Goal: Task Accomplishment & Management: Manage account settings

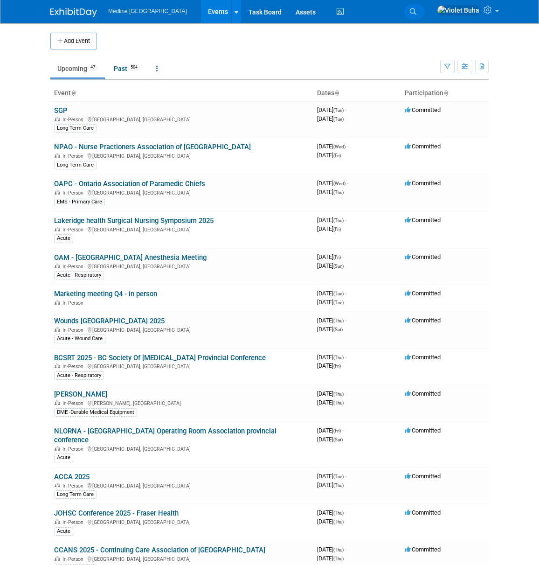
click at [416, 12] on icon at bounding box center [413, 11] width 7 height 7
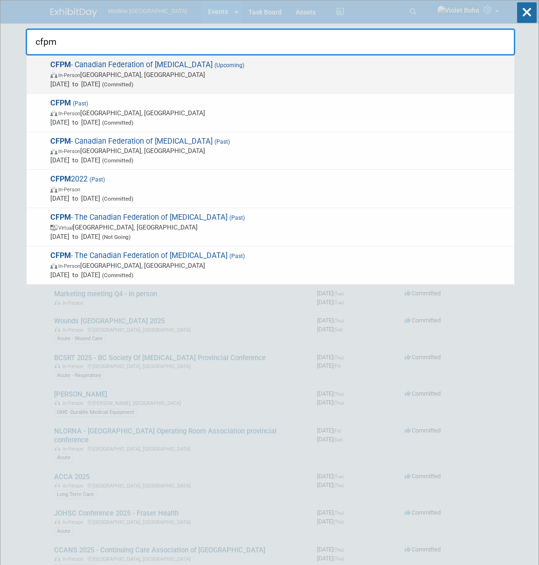
type input "cfpm"
click at [255, 70] on span "In-Person Toronto, Canada" at bounding box center [279, 74] width 459 height 9
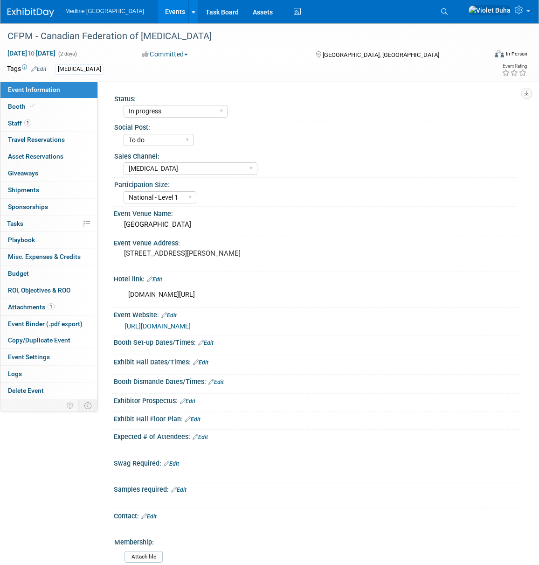
select select "In progress"
select select "To do"
select select "[MEDICAL_DATA]"
select select "National - Level 1"
click at [31, 173] on span "Giveaways 0" at bounding box center [23, 172] width 30 height 7
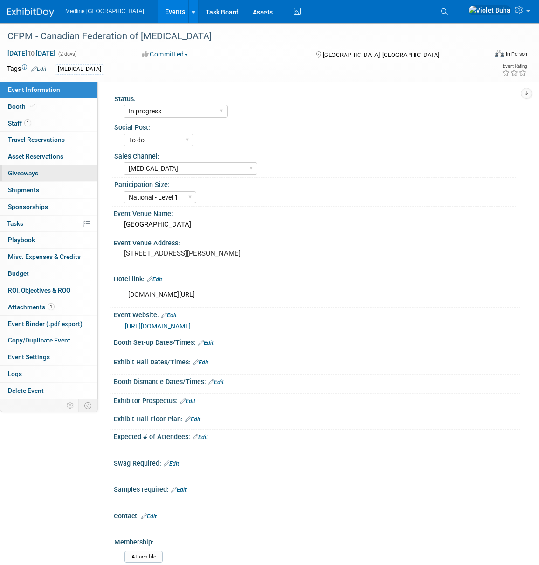
click at [31, 173] on span "Giveaways 0" at bounding box center [23, 172] width 30 height 7
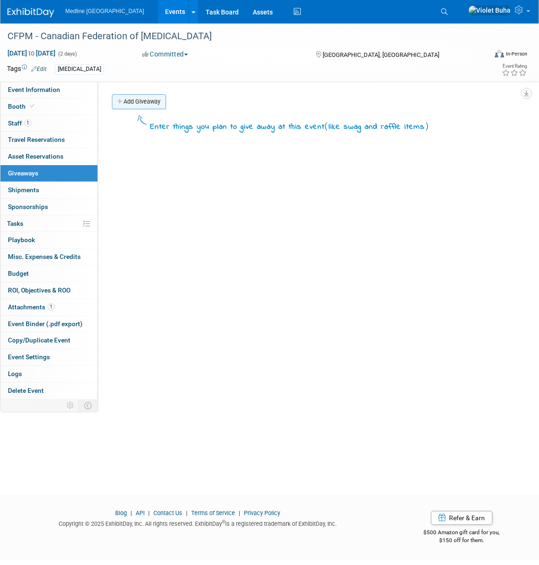
click at [151, 101] on link "Add Giveaway" at bounding box center [139, 101] width 54 height 15
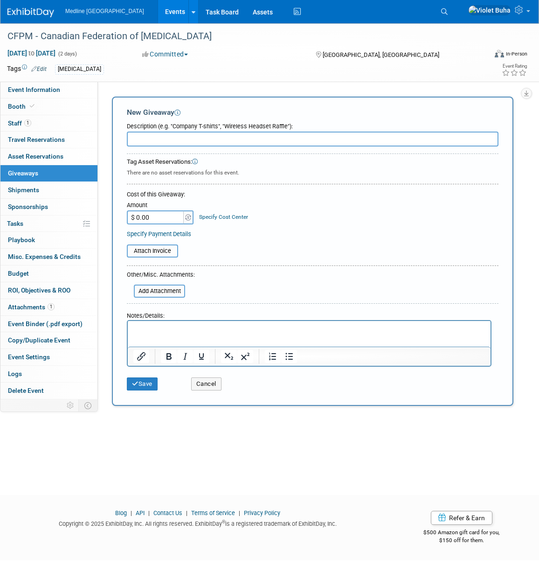
click at [138, 327] on p "Rich Text Area. Press ALT-0 for help." at bounding box center [309, 328] width 352 height 9
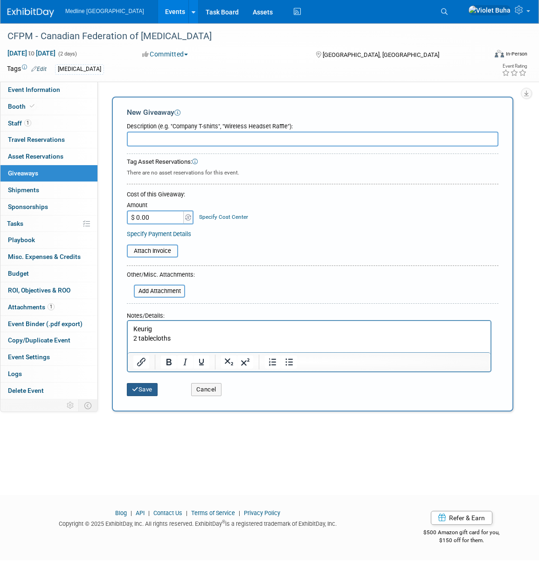
click at [152, 391] on button "Save" at bounding box center [142, 389] width 31 height 13
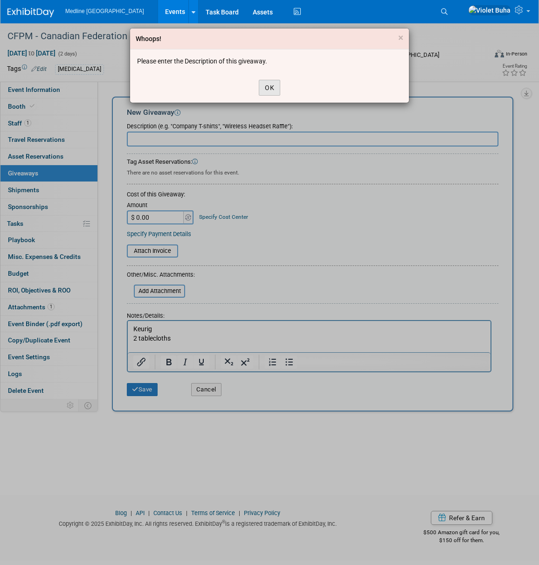
click at [269, 89] on button "OK" at bounding box center [269, 88] width 21 height 16
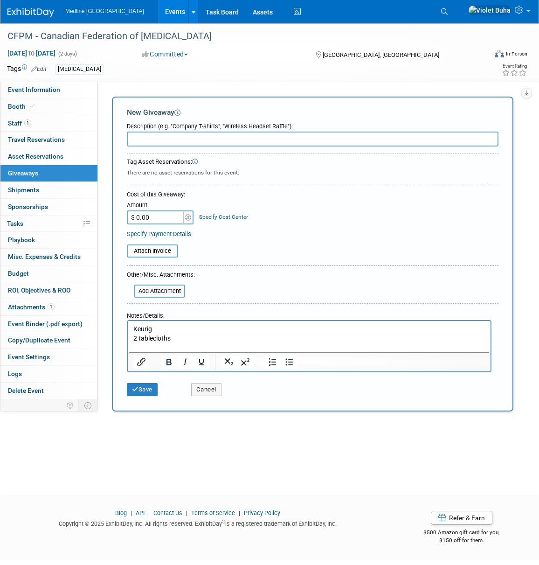
click at [205, 140] on input "text" at bounding box center [313, 138] width 372 height 15
type input "giveaway"
click at [149, 388] on button "Save" at bounding box center [142, 389] width 31 height 13
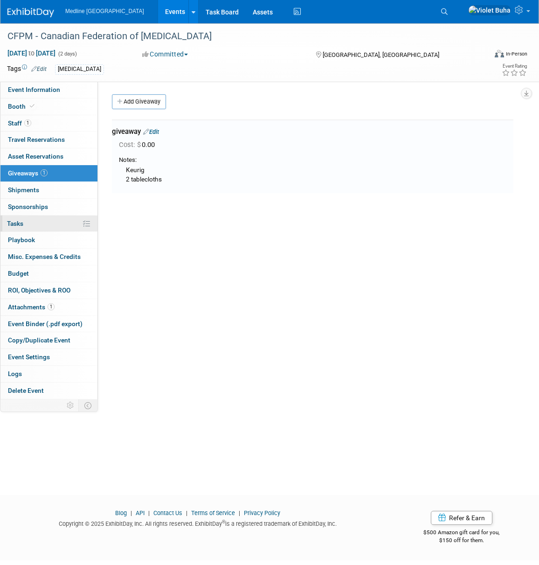
click at [41, 227] on link "0% Tasks 0%" at bounding box center [48, 223] width 97 height 16
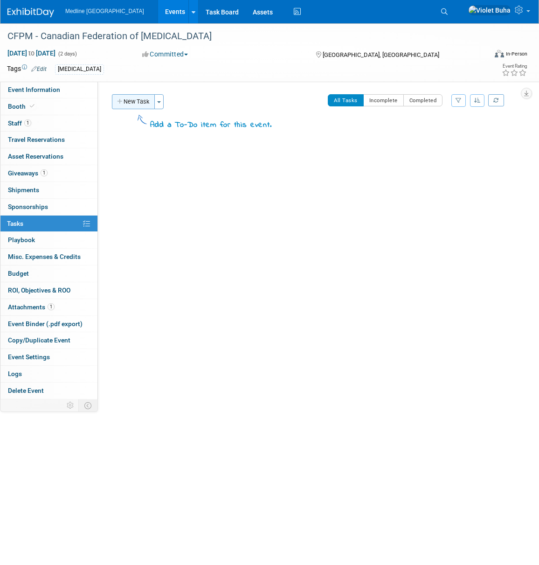
click at [140, 102] on button "New Task" at bounding box center [133, 101] width 43 height 15
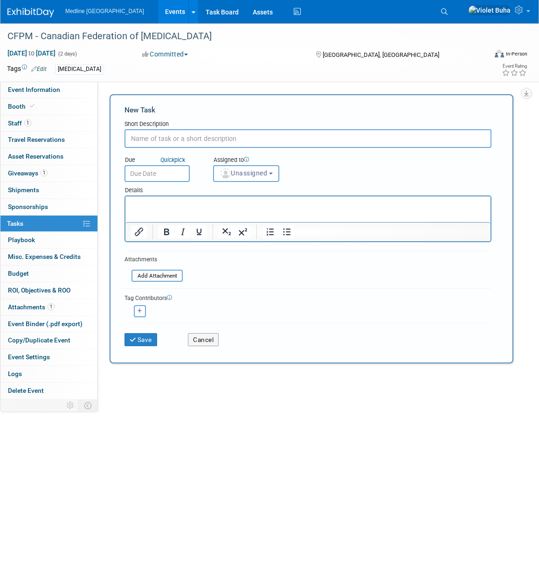
click at [146, 139] on input "text" at bounding box center [307, 138] width 367 height 19
type input "order samples"
click at [260, 175] on span "Unassigned" at bounding box center [244, 172] width 48 height 7
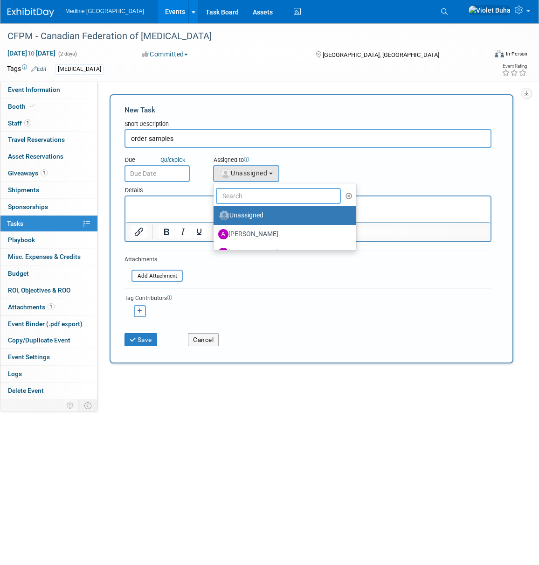
click at [253, 195] on input "text" at bounding box center [278, 196] width 125 height 16
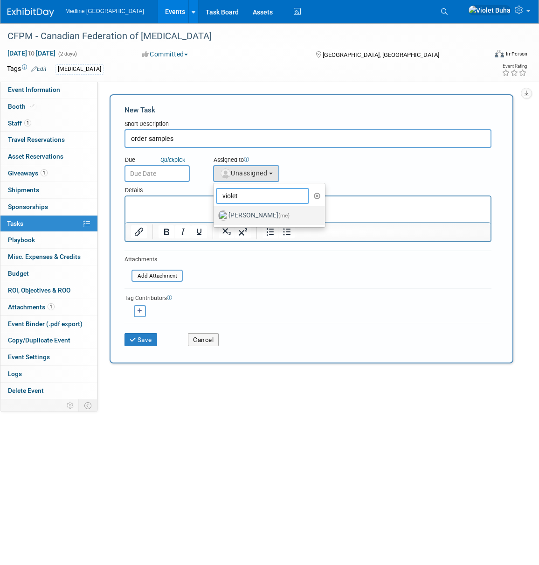
type input "violet"
drag, startPoint x: 247, startPoint y: 217, endPoint x: 81, endPoint y: 9, distance: 266.0
click at [247, 217] on label "Violet Buha (me)" at bounding box center [266, 215] width 97 height 15
click at [215, 217] on input "Violet Buha (me)" at bounding box center [212, 214] width 6 height 6
select select "83b9ebe3-1f55-4182-aebd-dfdf9a1e5ee7"
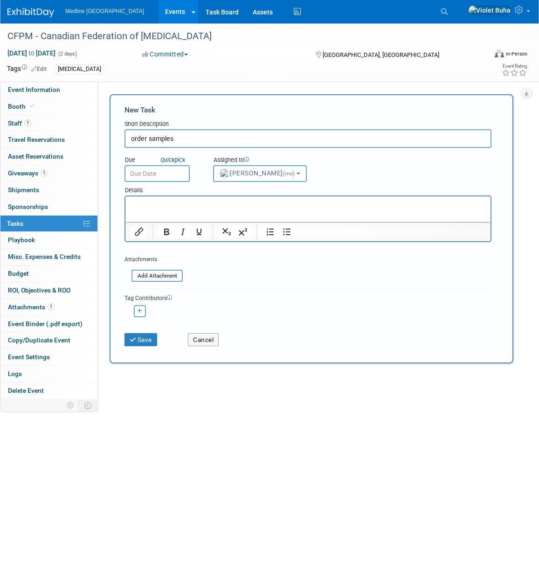
click at [199, 208] on p "Rich Text Area. Press ALT-0 for help." at bounding box center [308, 204] width 354 height 9
click at [152, 176] on input "text" at bounding box center [156, 173] width 65 height 17
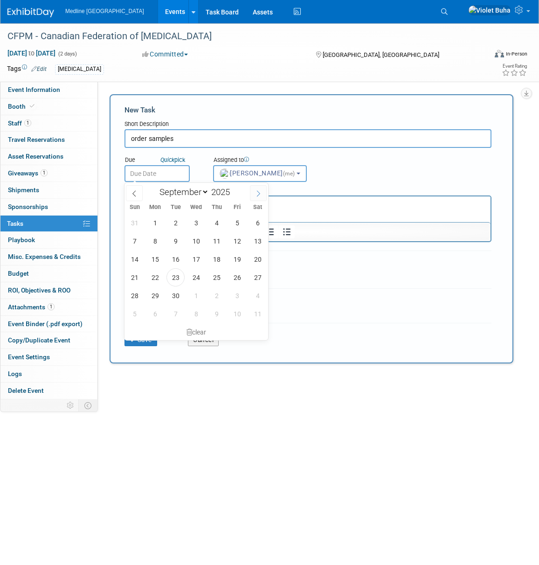
click at [256, 191] on icon at bounding box center [258, 193] width 7 height 7
select select "9"
click at [194, 276] on span "22" at bounding box center [196, 277] width 18 height 18
type input "Oct 22, 2025"
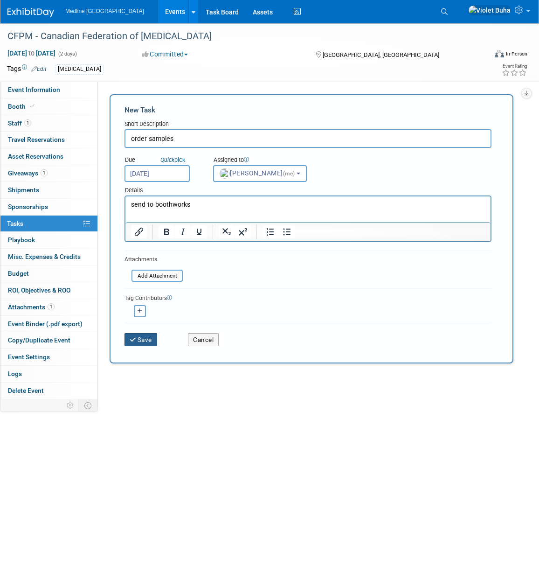
click at [142, 338] on button "Save" at bounding box center [140, 339] width 33 height 13
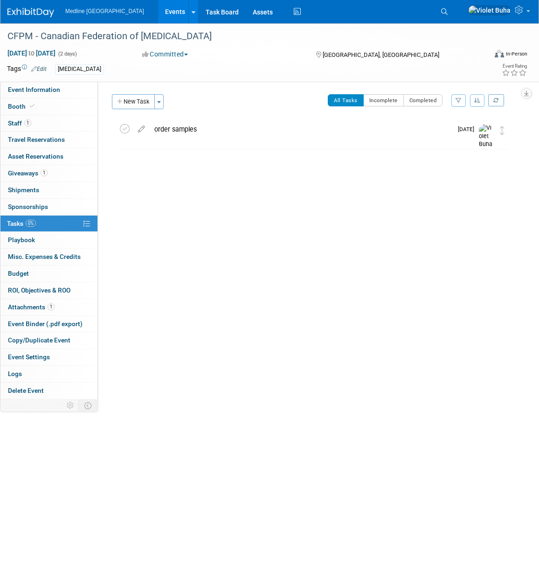
click at [12, 14] on img at bounding box center [30, 12] width 47 height 9
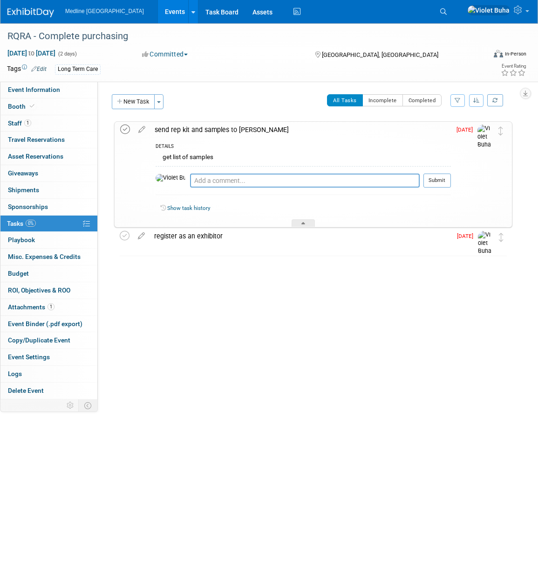
click at [127, 130] on icon at bounding box center [125, 129] width 10 height 10
click at [59, 106] on link "Booth" at bounding box center [48, 106] width 97 height 16
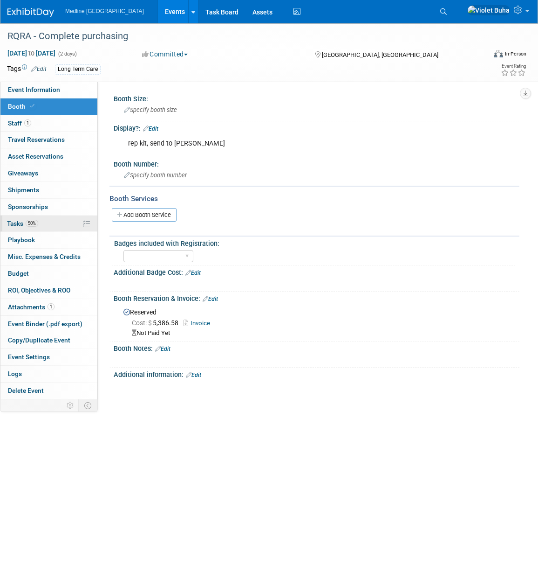
click at [55, 223] on link "50% Tasks 50%" at bounding box center [48, 223] width 97 height 16
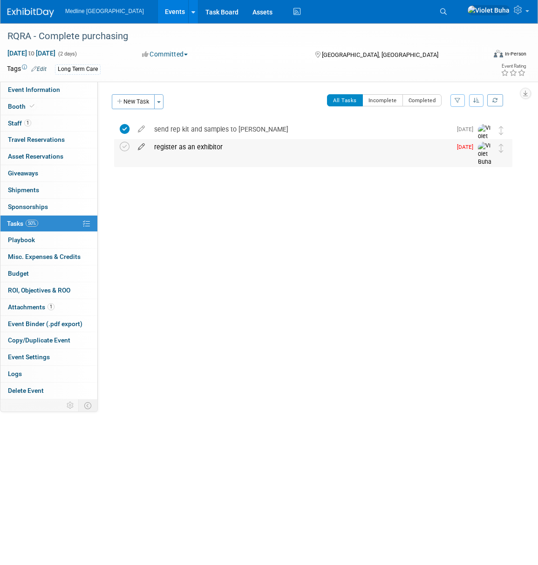
click at [143, 146] on icon at bounding box center [141, 145] width 16 height 12
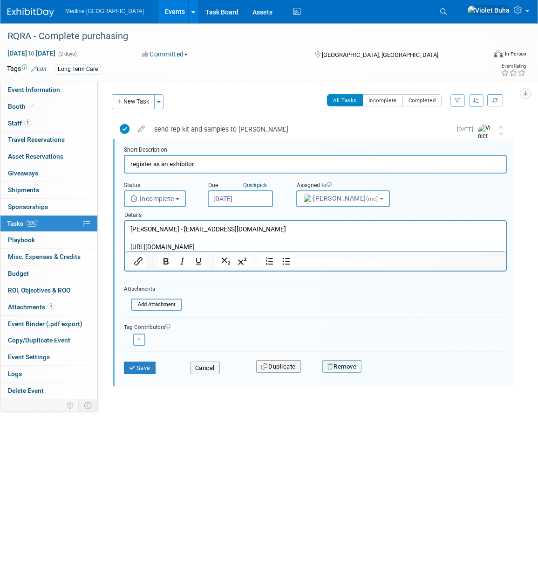
click at [344, 366] on button "Remove" at bounding box center [343, 366] width 40 height 13
click at [394, 372] on link "Yes" at bounding box center [394, 373] width 27 height 15
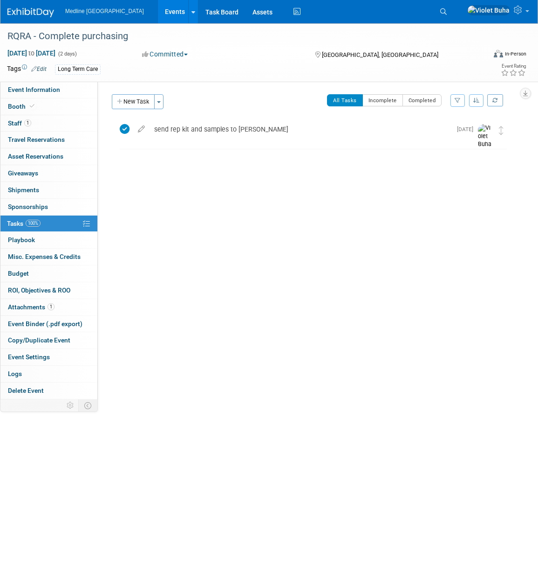
click at [26, 14] on img at bounding box center [30, 12] width 47 height 9
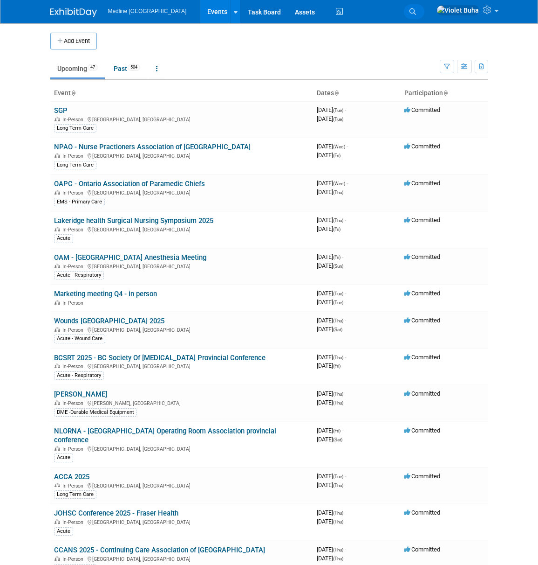
click at [416, 11] on icon at bounding box center [413, 11] width 7 height 7
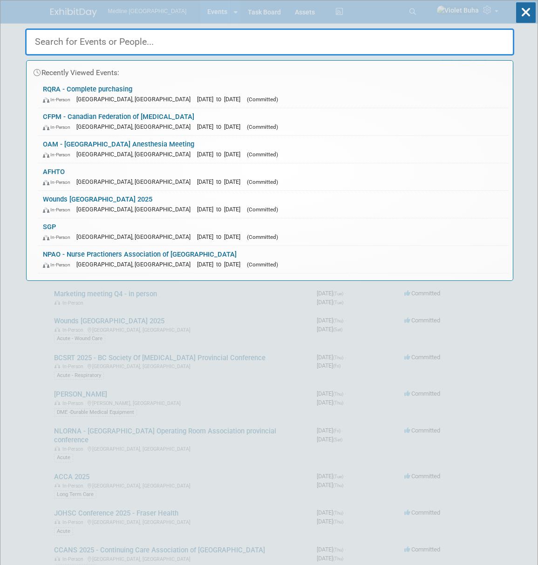
click at [236, 44] on input "text" at bounding box center [269, 41] width 489 height 27
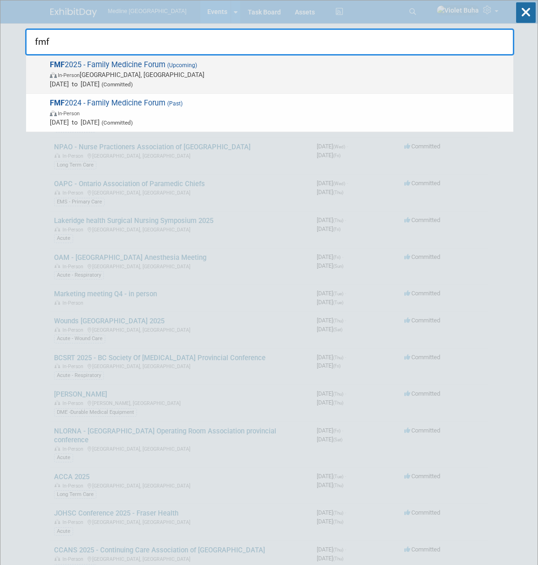
type input "fmf"
click at [189, 72] on span "In-Person Winnipeg, Canada" at bounding box center [279, 74] width 459 height 9
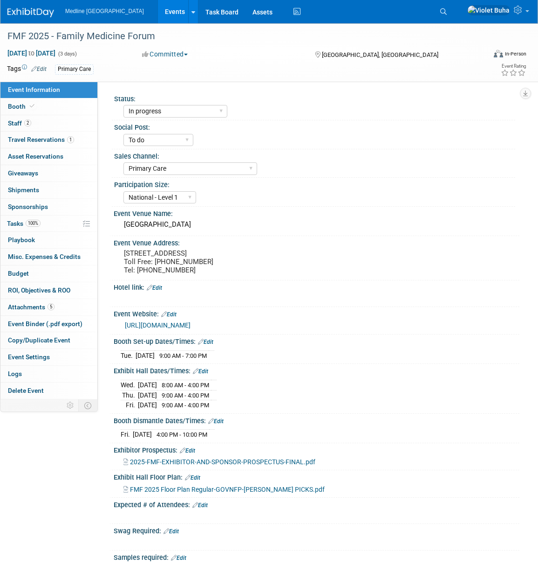
select select "In progress"
select select "To do"
select select "Primary Care"
select select "National - Level 1"
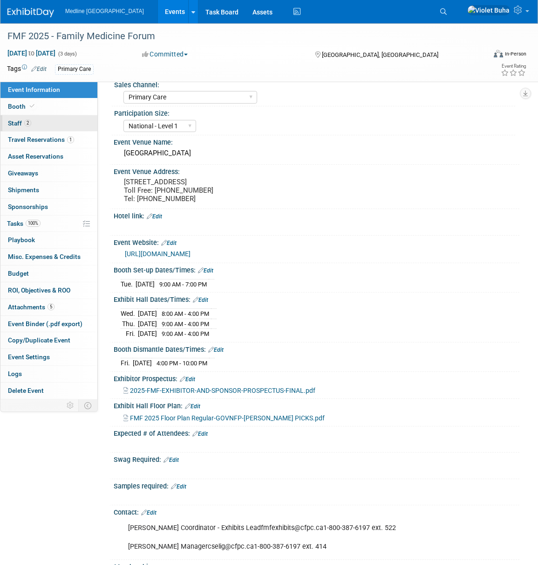
scroll to position [69, 0]
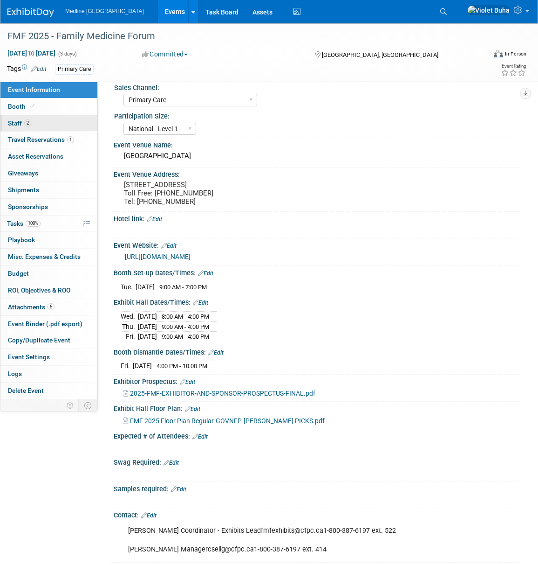
click at [53, 126] on link "2 Staff 2" at bounding box center [48, 123] width 97 height 16
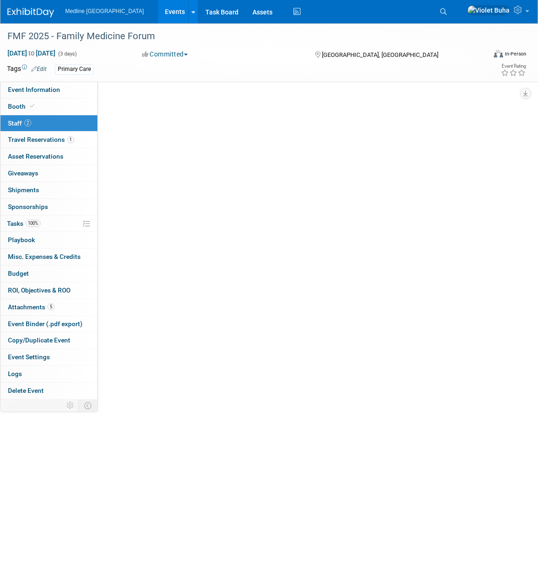
scroll to position [0, 0]
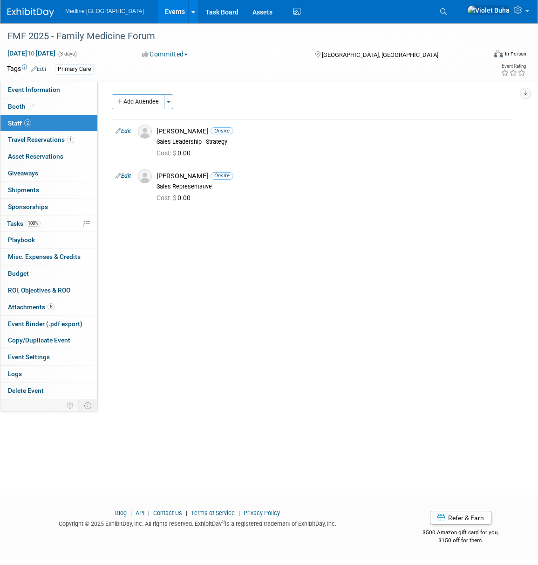
click at [23, 21] on div "Medline Canada Events Add Event Bulk Upload Events Shareable Event Boards Recen…" at bounding box center [263, 11] width 512 height 23
click at [30, 14] on img at bounding box center [30, 12] width 47 height 9
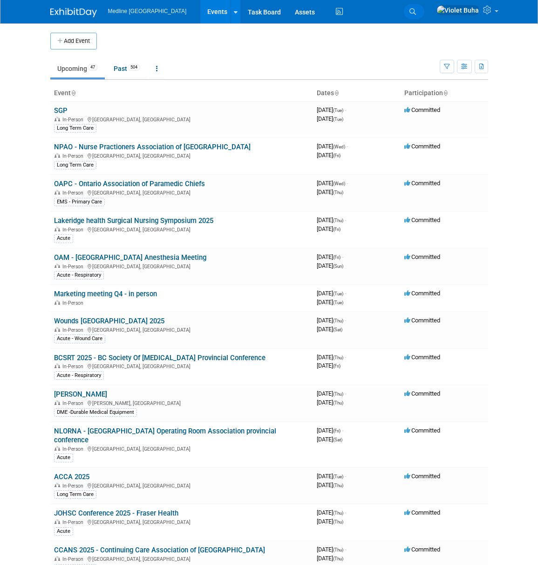
click at [425, 9] on link "Search" at bounding box center [414, 11] width 21 height 15
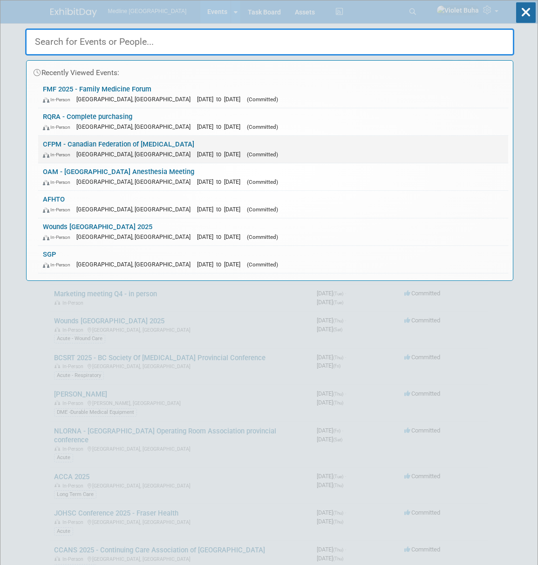
click at [110, 145] on link "CFPM - Canadian Federation of Podiatric Medicine In-Person Toronto, Canada Nov …" at bounding box center [273, 149] width 470 height 27
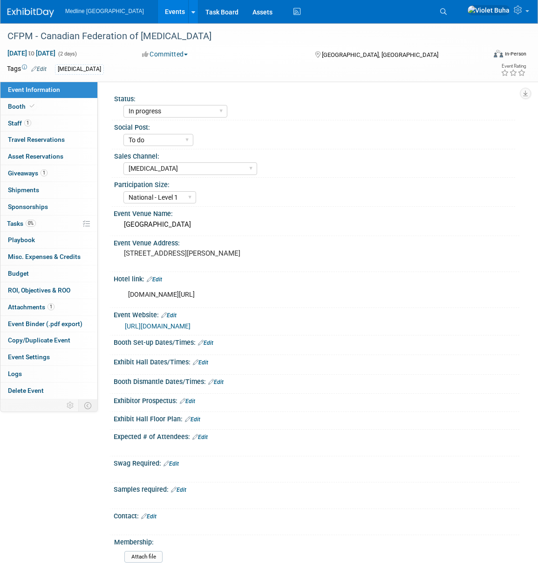
select select "In progress"
select select "To do"
select select "[MEDICAL_DATA]"
select select "National - Level 1"
click at [53, 108] on link "Booth" at bounding box center [48, 106] width 97 height 16
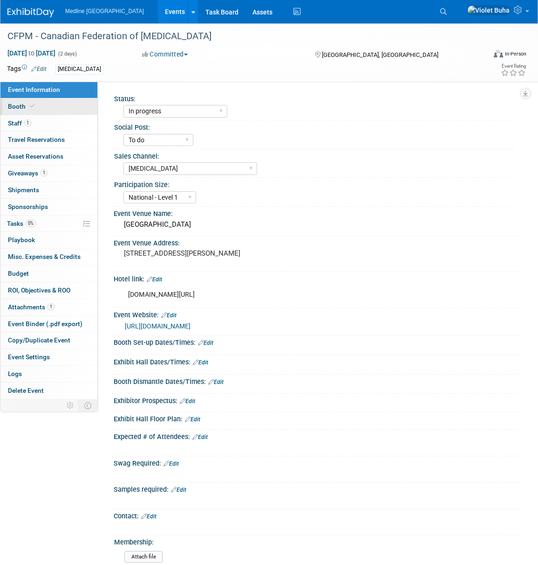
select select "4"
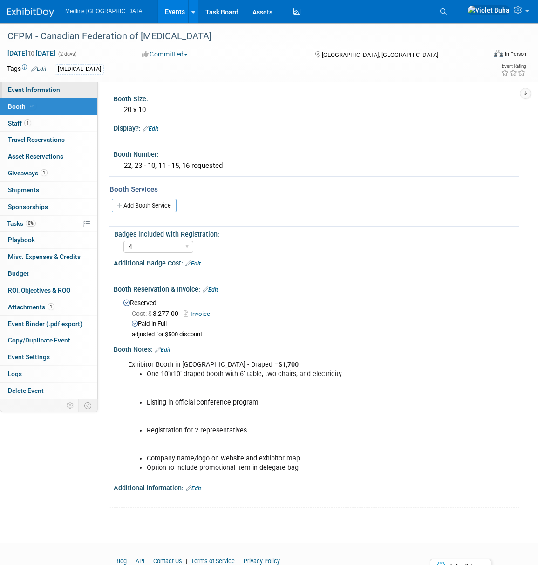
click at [70, 90] on link "Event Information" at bounding box center [48, 90] width 97 height 16
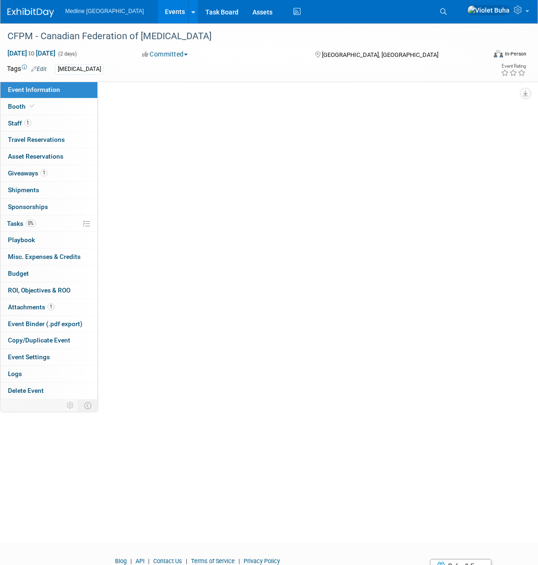
select select "In progress"
select select "To do"
select select "[MEDICAL_DATA]"
select select "National - Level 1"
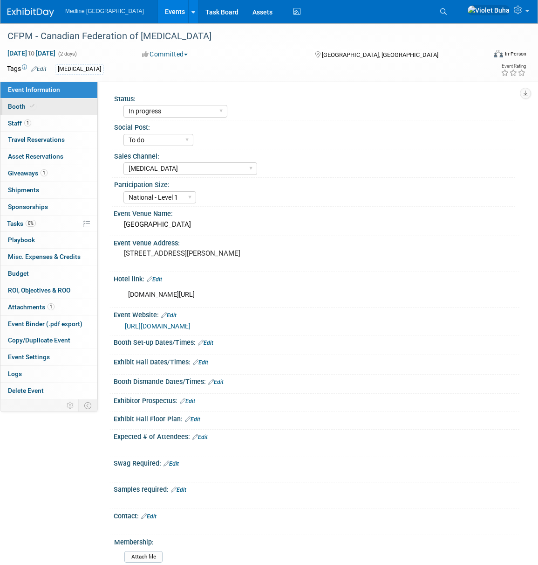
click at [61, 109] on link "Booth" at bounding box center [48, 106] width 97 height 16
select select "4"
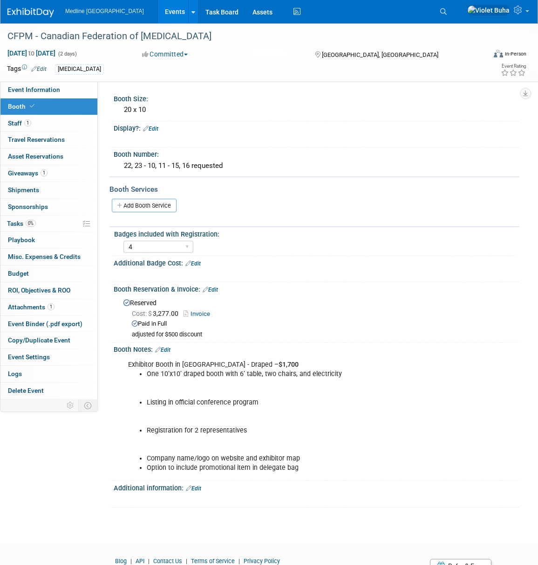
click at [158, 131] on link "Edit" at bounding box center [150, 128] width 15 height 7
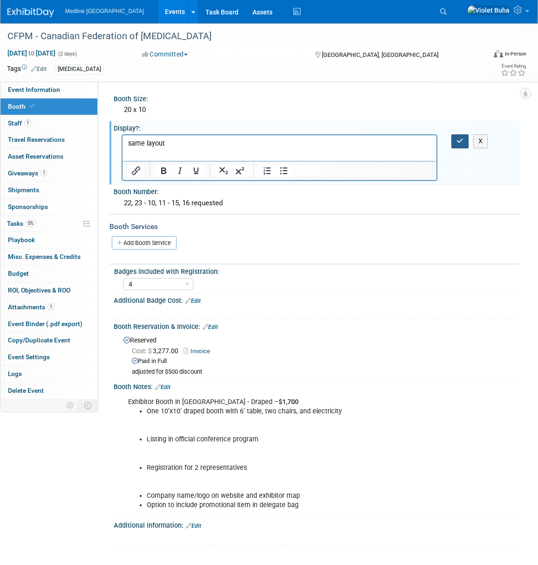
click at [460, 141] on icon "button" at bounding box center [460, 141] width 7 height 7
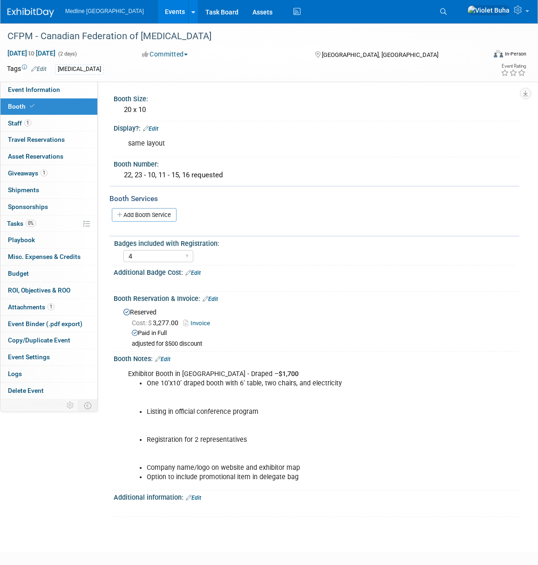
click at [158, 127] on link "Edit" at bounding box center [150, 128] width 15 height 7
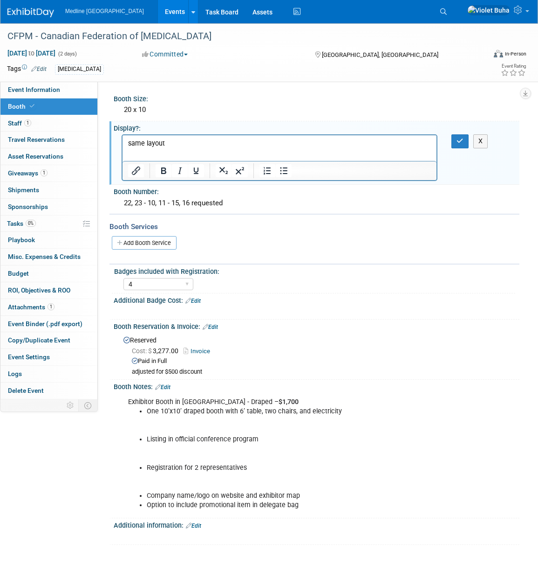
click at [200, 145] on p "same layout" at bounding box center [279, 143] width 303 height 9
click at [458, 141] on icon "button" at bounding box center [460, 141] width 7 height 7
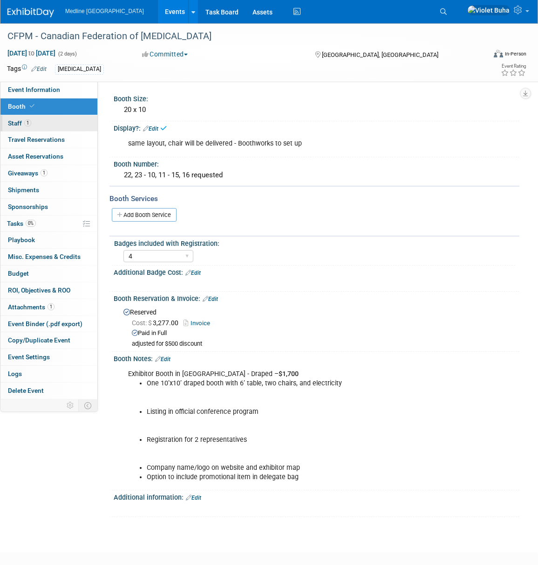
click at [38, 127] on link "1 Staff 1" at bounding box center [48, 123] width 97 height 16
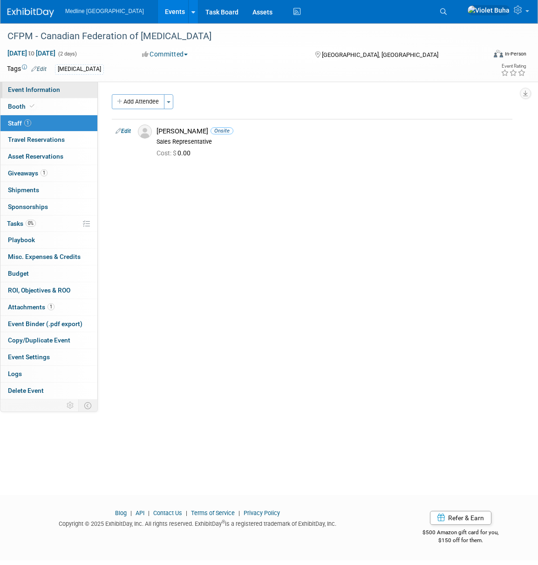
click at [52, 90] on span "Event Information" at bounding box center [34, 89] width 52 height 7
select select "In progress"
select select "To do"
select select "[MEDICAL_DATA]"
select select "National - Level 1"
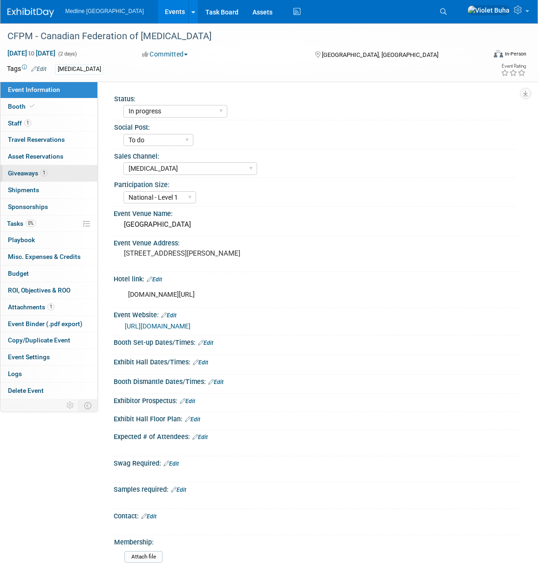
click at [24, 174] on span "Giveaways 1" at bounding box center [28, 172] width 40 height 7
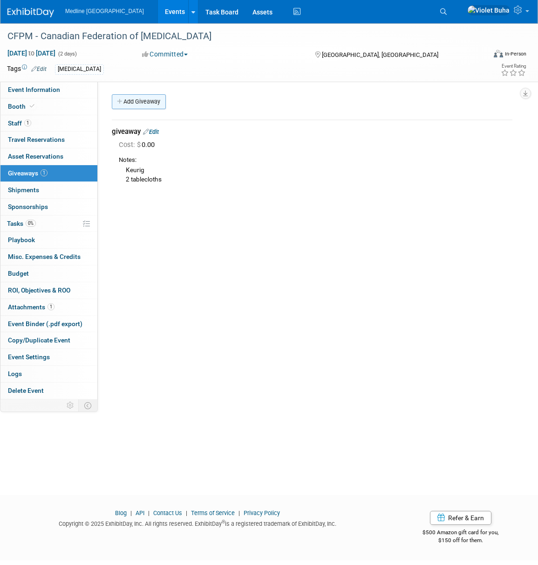
click at [152, 98] on link "Add Giveaway" at bounding box center [139, 101] width 54 height 15
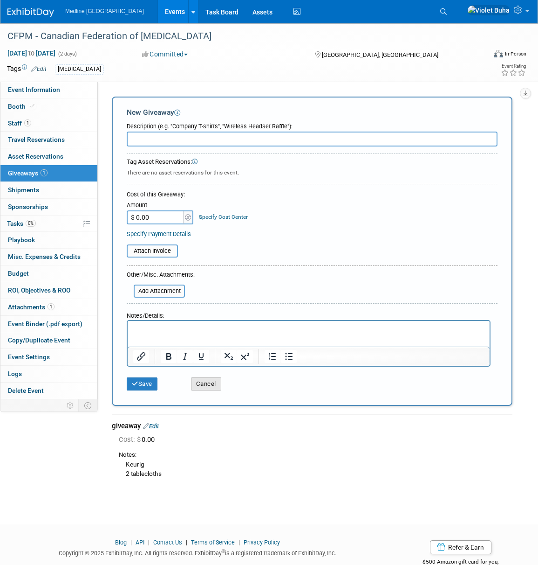
click at [207, 379] on button "Cancel" at bounding box center [206, 383] width 30 height 13
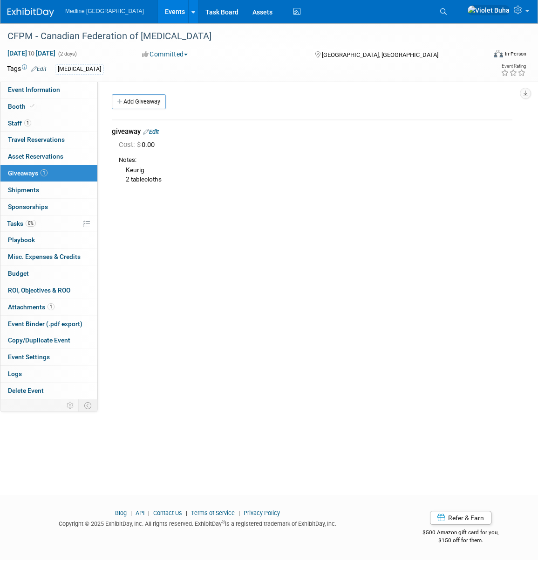
click at [156, 131] on link "Edit" at bounding box center [151, 131] width 16 height 7
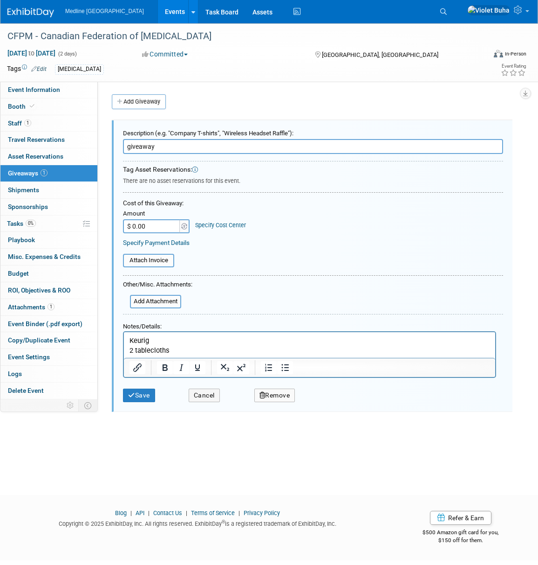
click at [177, 348] on p "Keurig 2 tablecloths" at bounding box center [310, 344] width 361 height 19
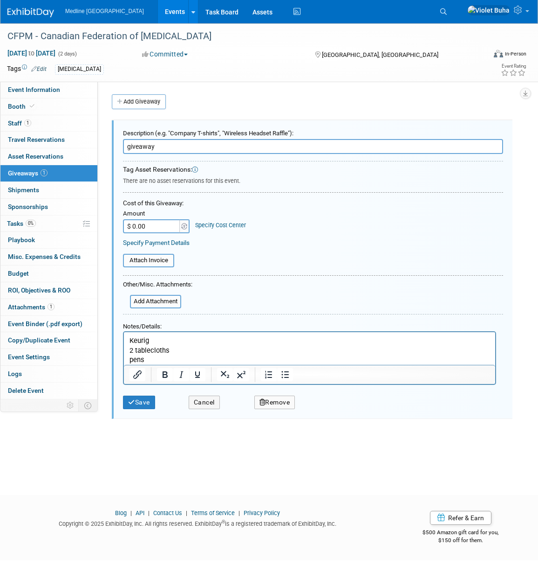
click at [128, 340] on html "Keurig 2 tablecloths pens" at bounding box center [310, 347] width 372 height 33
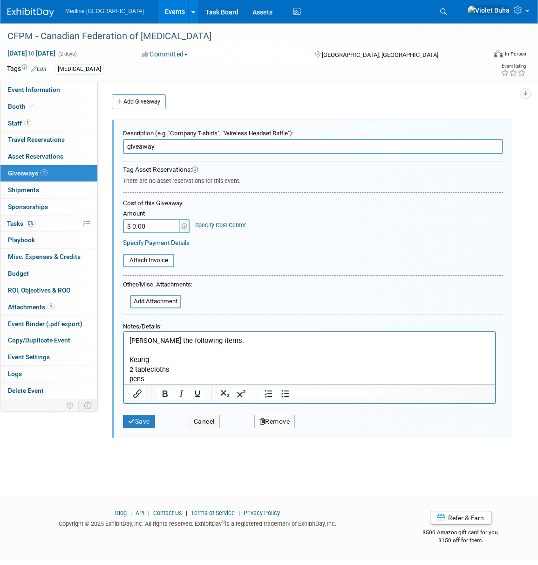
click at [130, 380] on p "pens" at bounding box center [310, 378] width 361 height 10
click at [143, 419] on button "Save" at bounding box center [139, 421] width 32 height 14
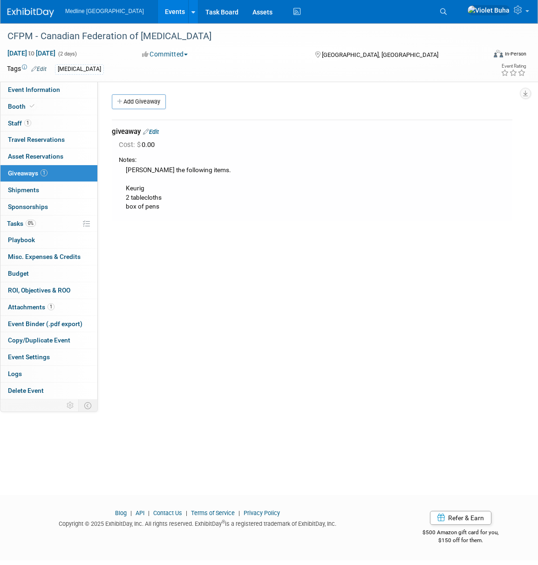
click at [30, 14] on img at bounding box center [30, 12] width 47 height 9
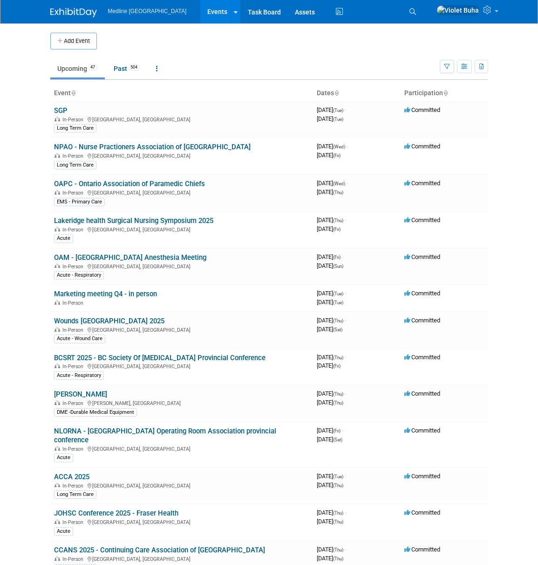
click at [30, 14] on div "Medline [GEOGRAPHIC_DATA] Events Add Event Bulk Upload Events Shareable Event B…" at bounding box center [269, 12] width 538 height 24
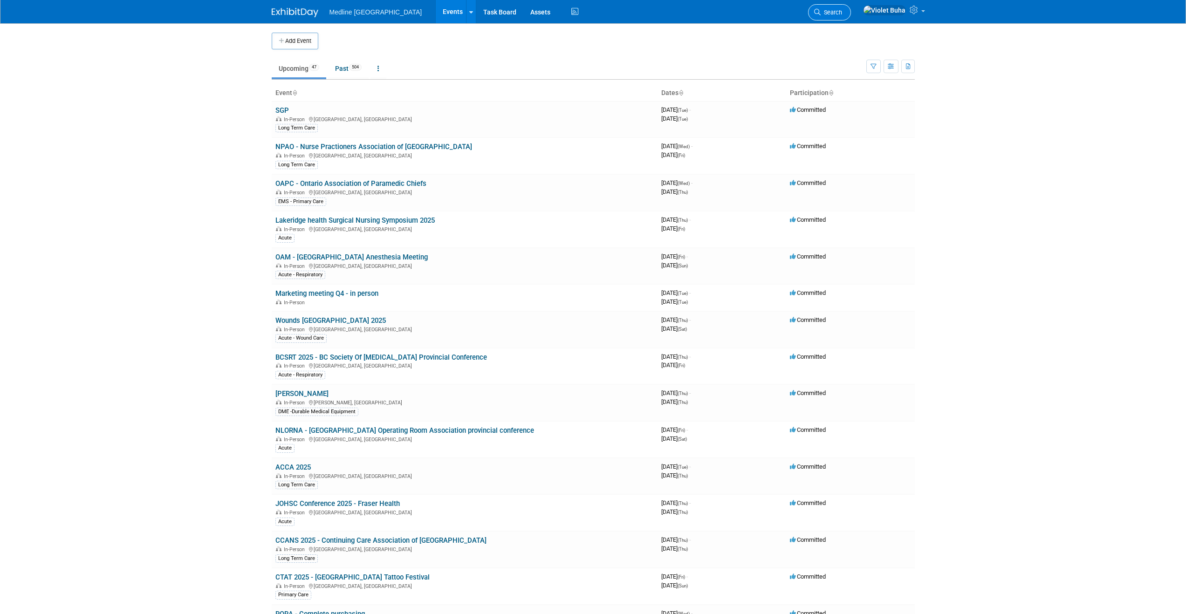
click at [538, 12] on span "Search" at bounding box center [831, 12] width 21 height 7
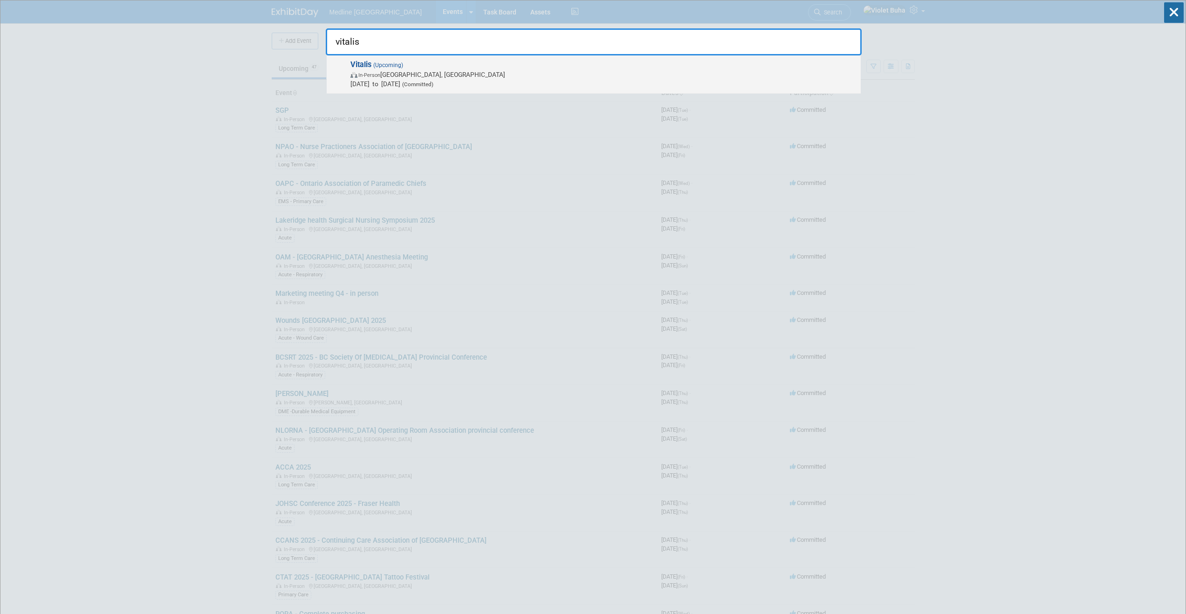
type input "vitalis"
click at [513, 76] on span "In-Person [GEOGRAPHIC_DATA], [GEOGRAPHIC_DATA]" at bounding box center [604, 74] width 506 height 9
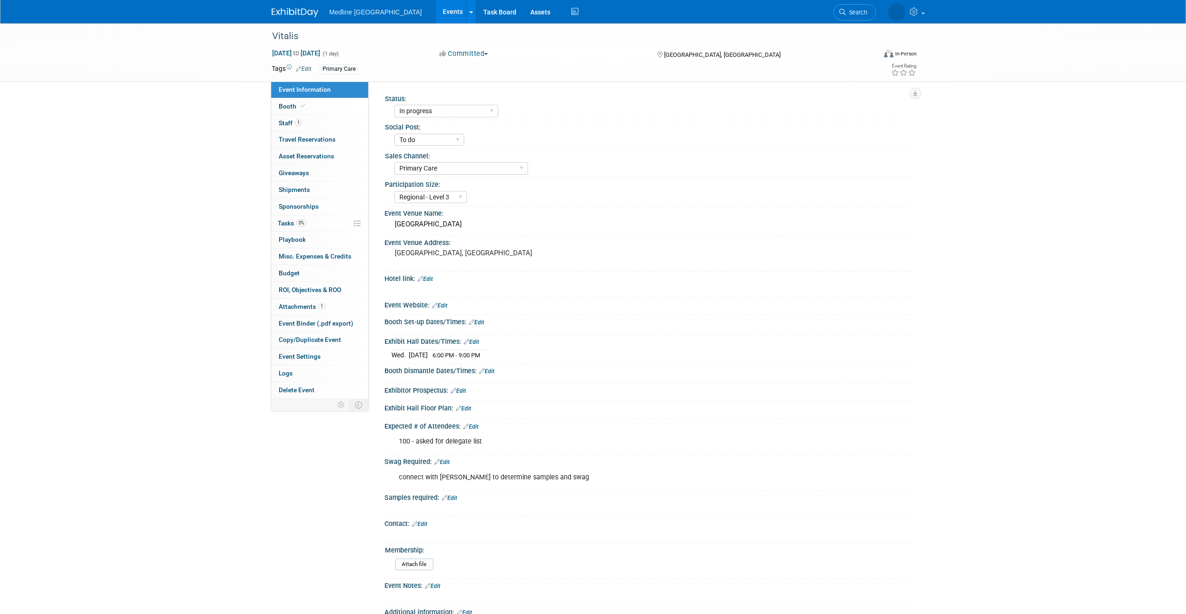
select select "In progress"
select select "To do"
select select "Primary Care"
select select "Regional - Level 3"
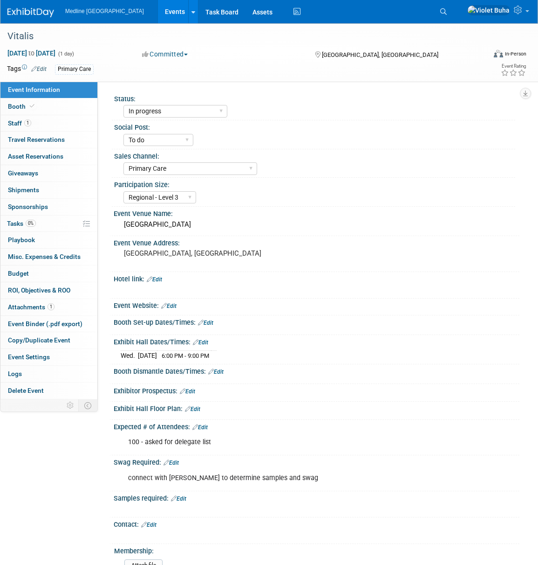
click at [25, 12] on img at bounding box center [30, 12] width 47 height 9
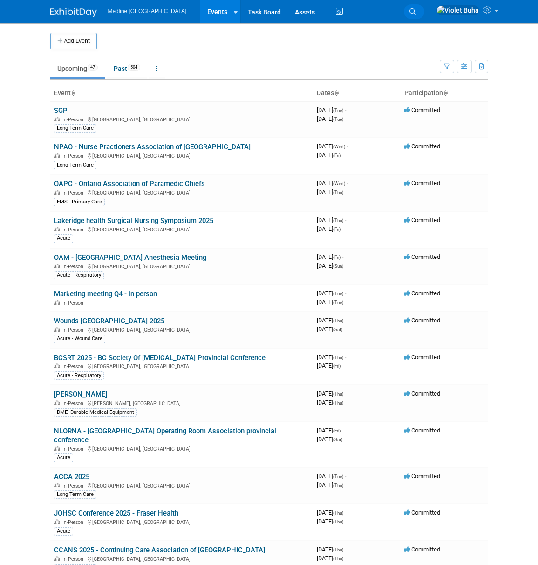
click at [416, 9] on icon at bounding box center [413, 11] width 7 height 7
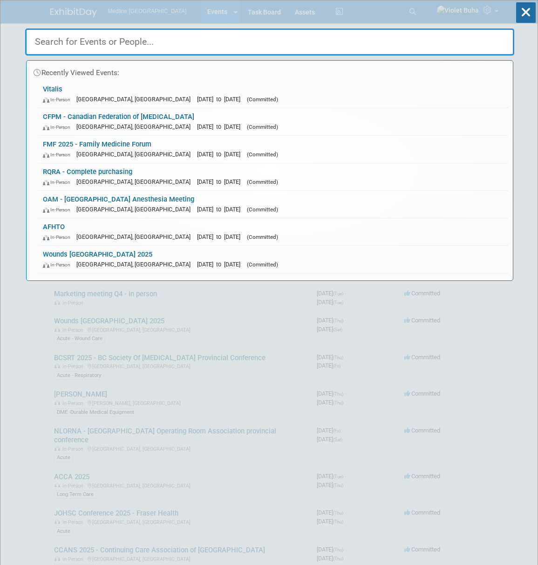
click at [95, 42] on input "text" at bounding box center [269, 41] width 489 height 27
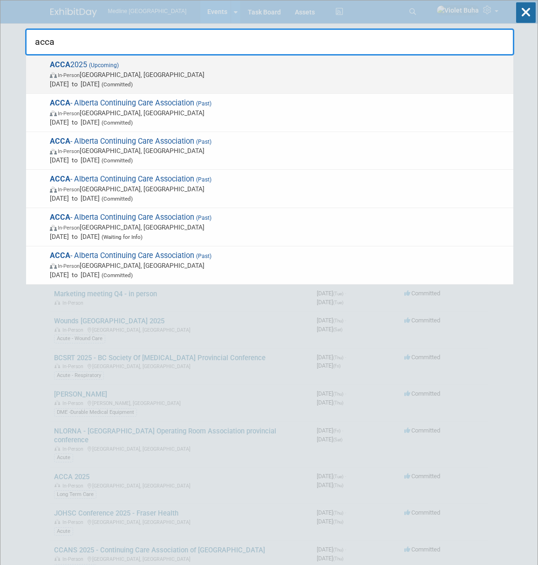
type input "acca"
click at [99, 82] on span "[DATE] to [DATE] (Committed)" at bounding box center [279, 83] width 459 height 9
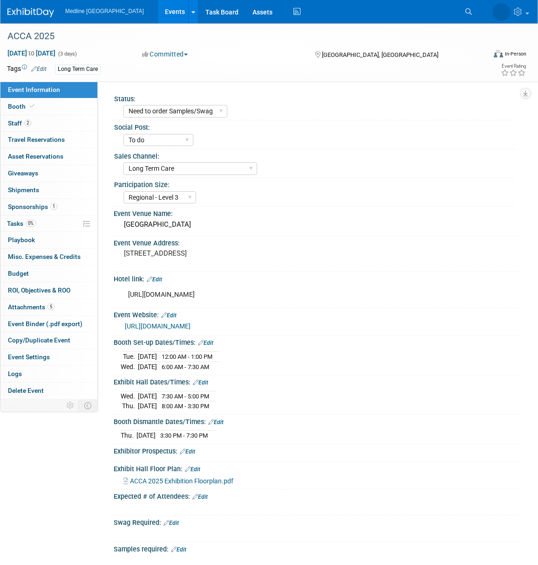
select select "Need to order Samples/Swag"
select select "To do"
select select "Long Term Care"
select select "Regional - Level 3"
